Goal: Task Accomplishment & Management: Use online tool/utility

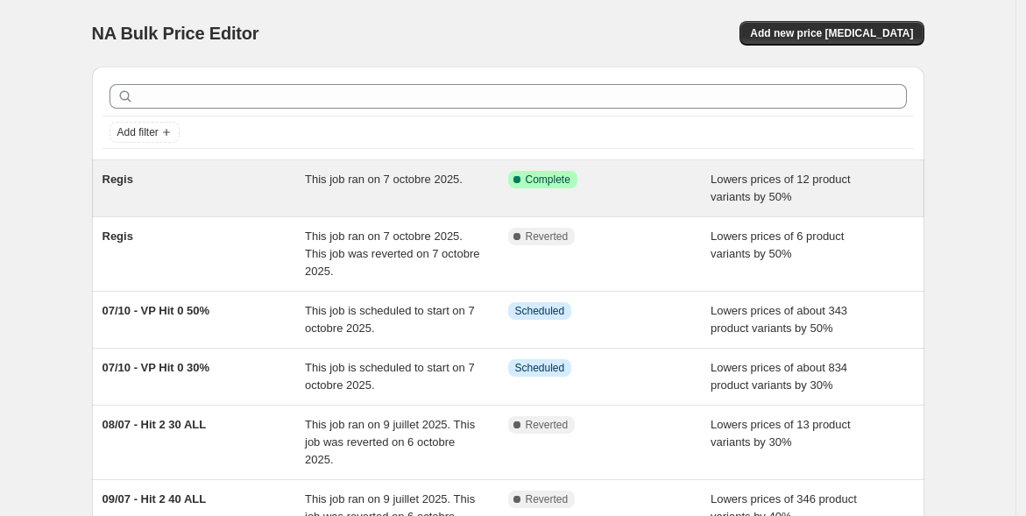
click at [267, 172] on div "Regis" at bounding box center [204, 188] width 203 height 35
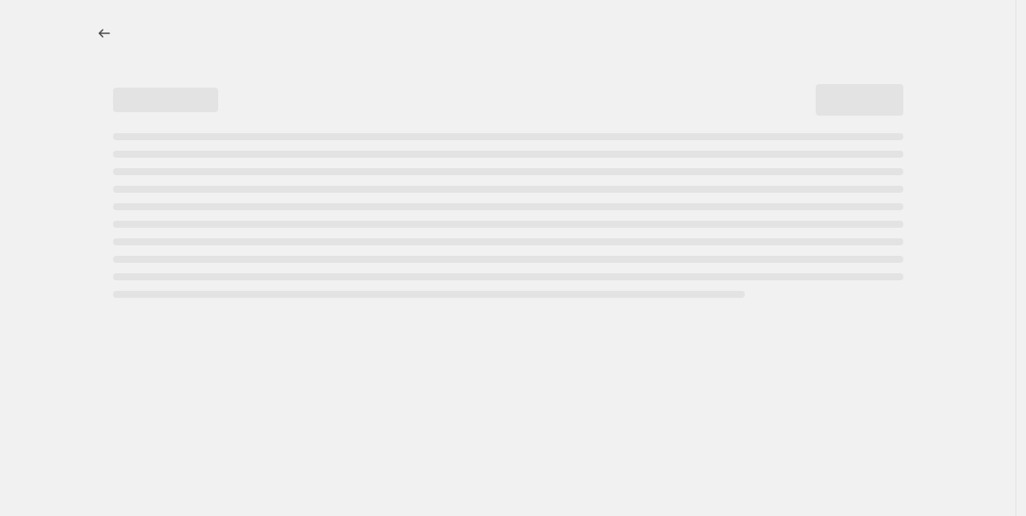
select select "percentage"
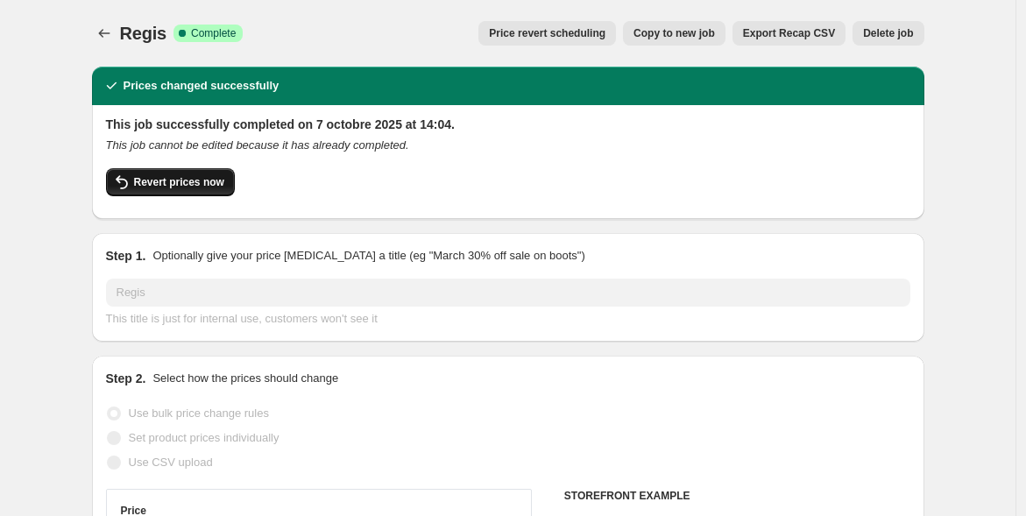
click at [132, 187] on icon "button" at bounding box center [121, 182] width 21 height 21
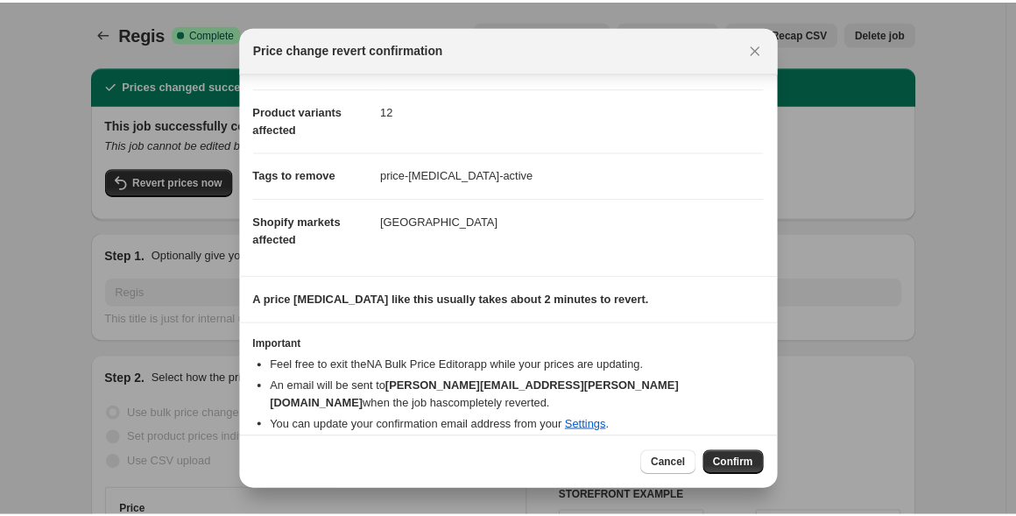
scroll to position [79, 0]
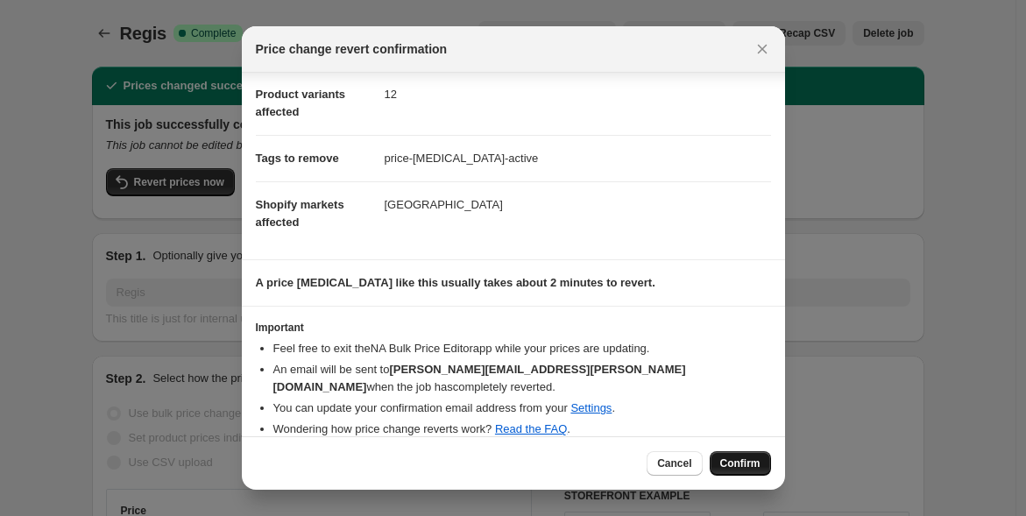
click at [733, 469] on span "Confirm" at bounding box center [740, 463] width 40 height 14
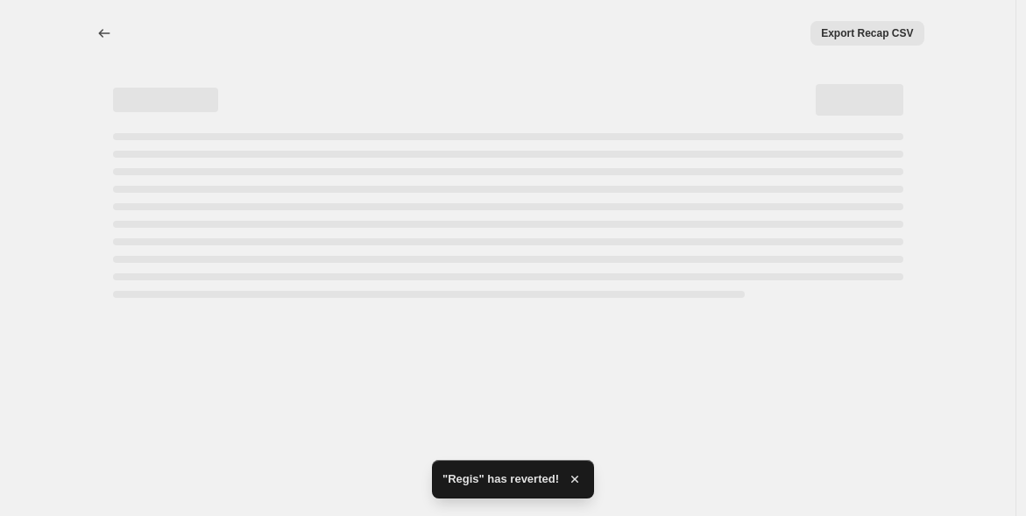
select select "percentage"
